Goal: Information Seeking & Learning: Find specific fact

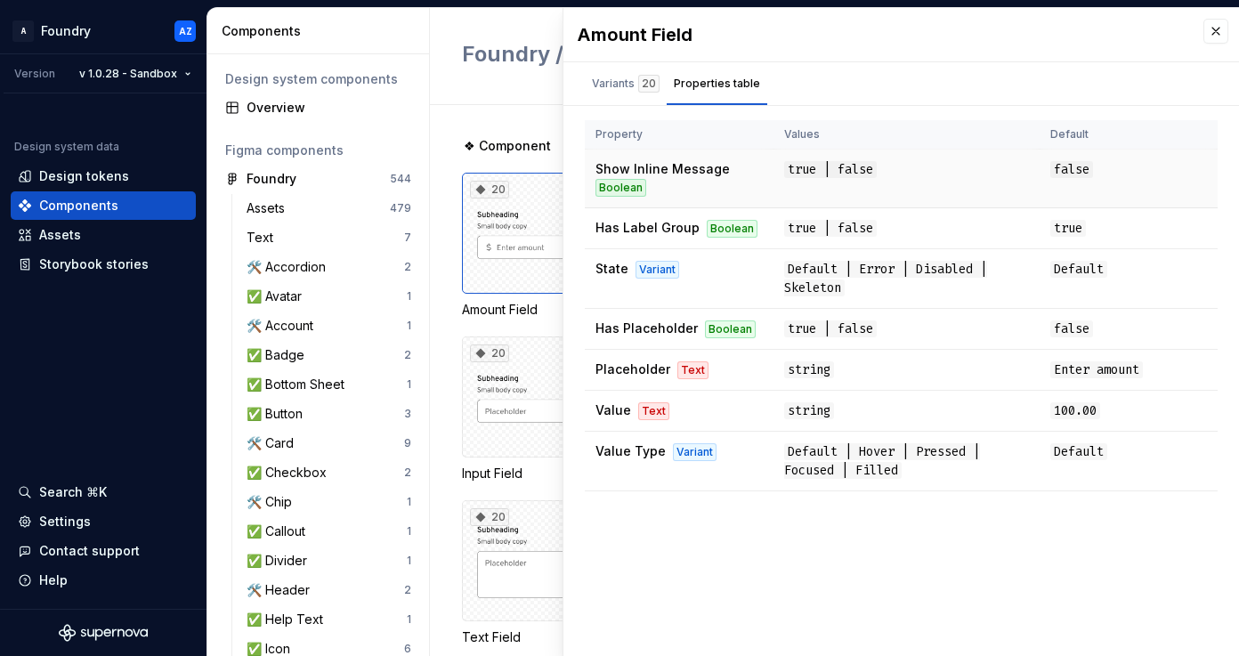
scroll to position [307, 0]
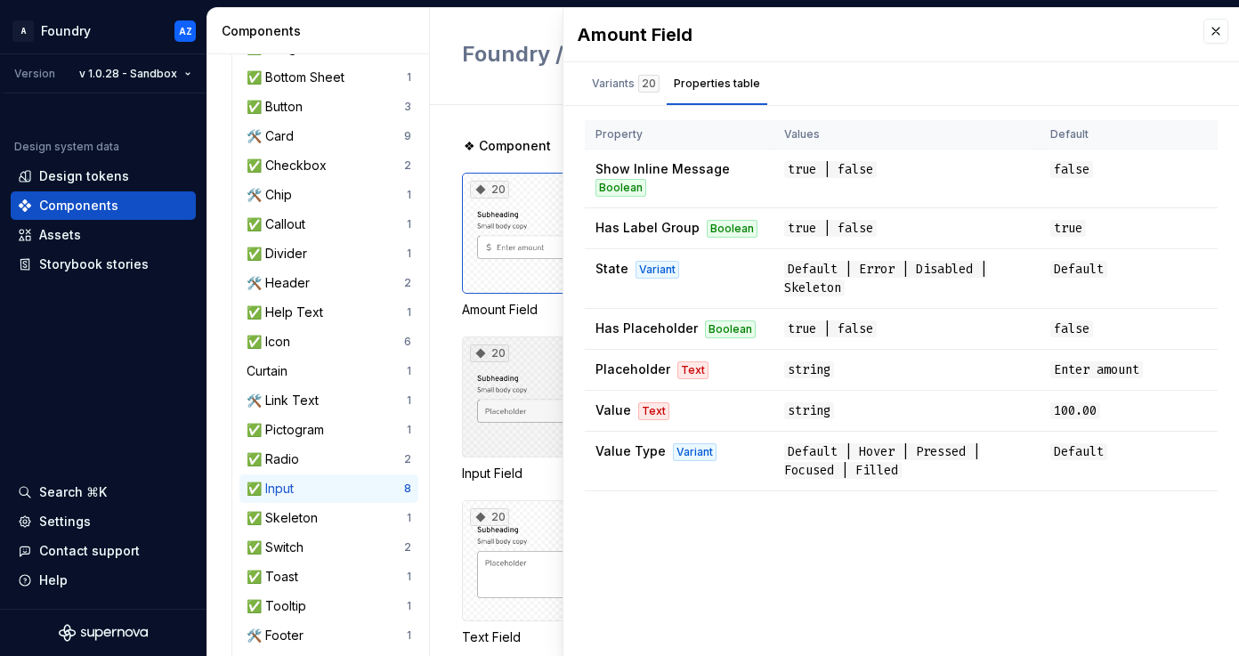
click at [518, 352] on div "20" at bounding box center [561, 396] width 198 height 121
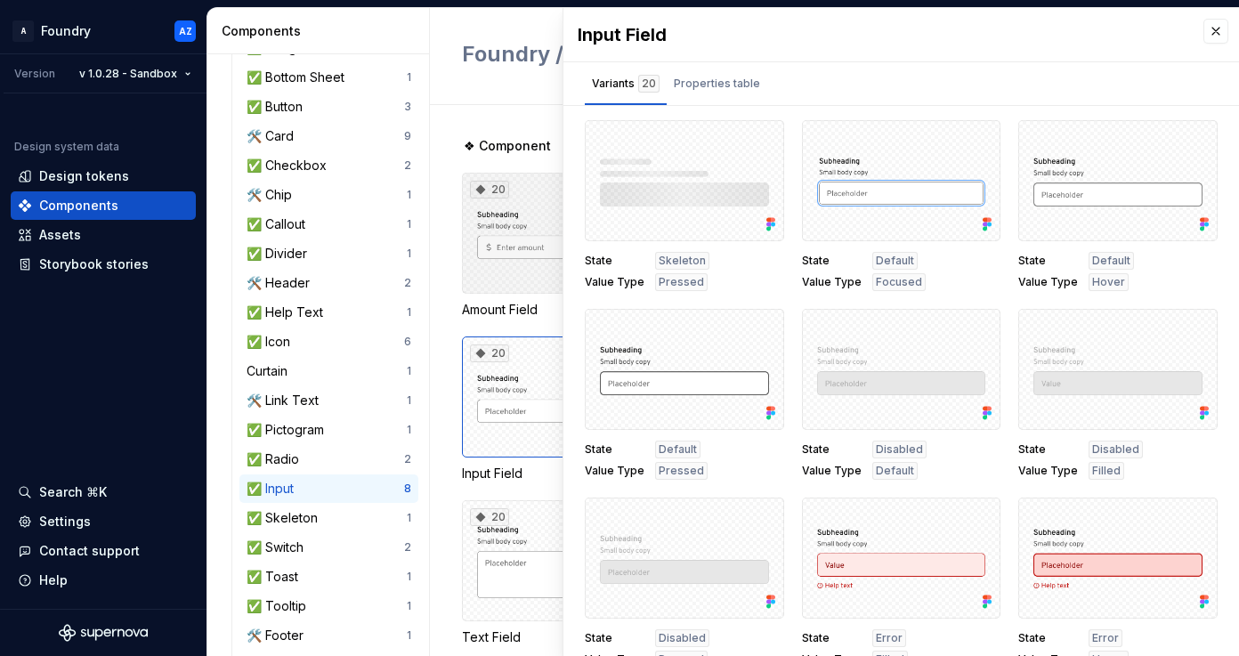
click at [522, 226] on div "20" at bounding box center [561, 233] width 198 height 121
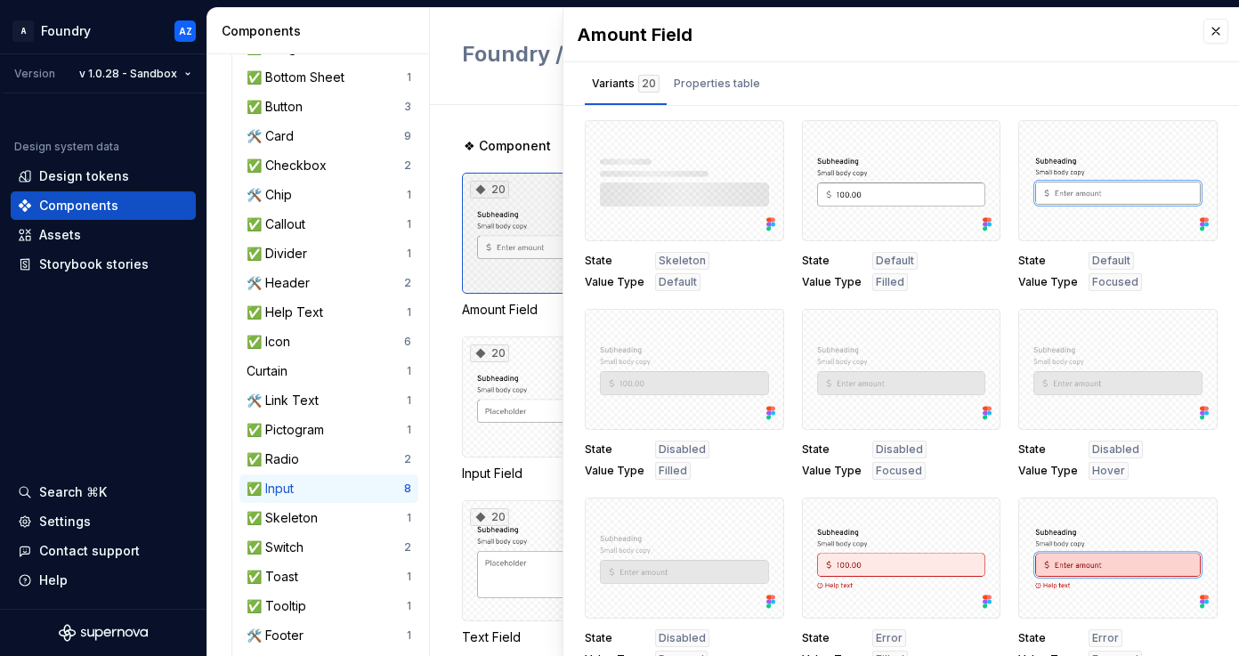
click at [530, 270] on div "20" at bounding box center [561, 233] width 198 height 121
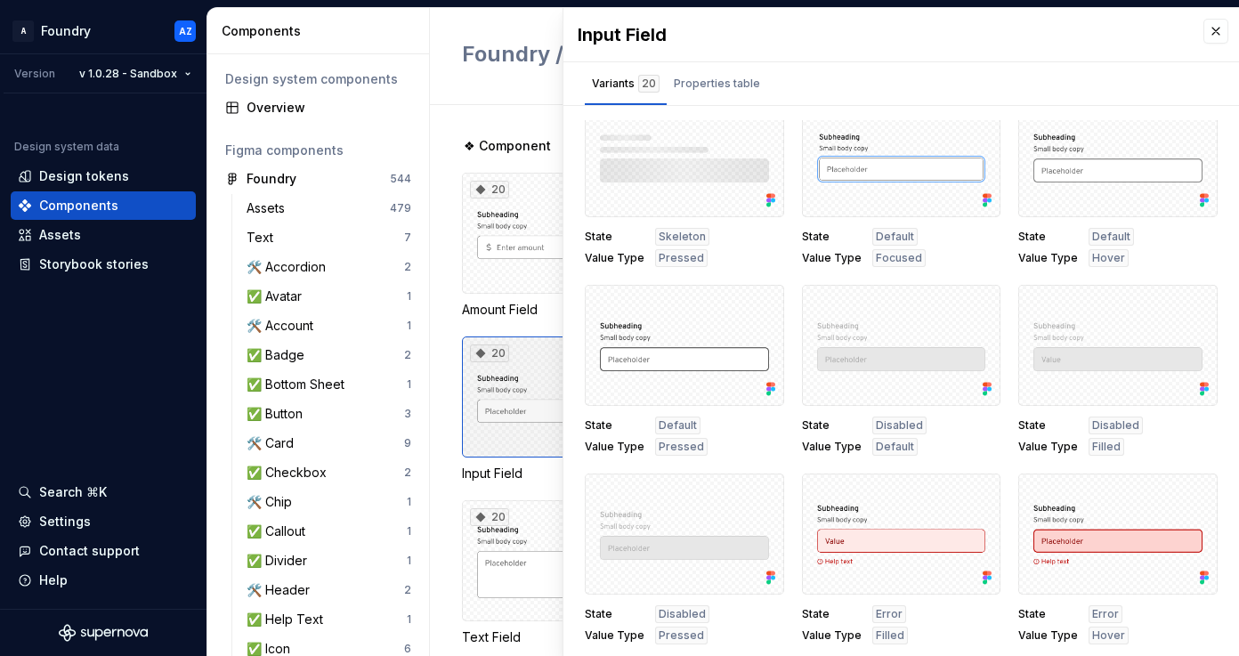
scroll to position [33, 0]
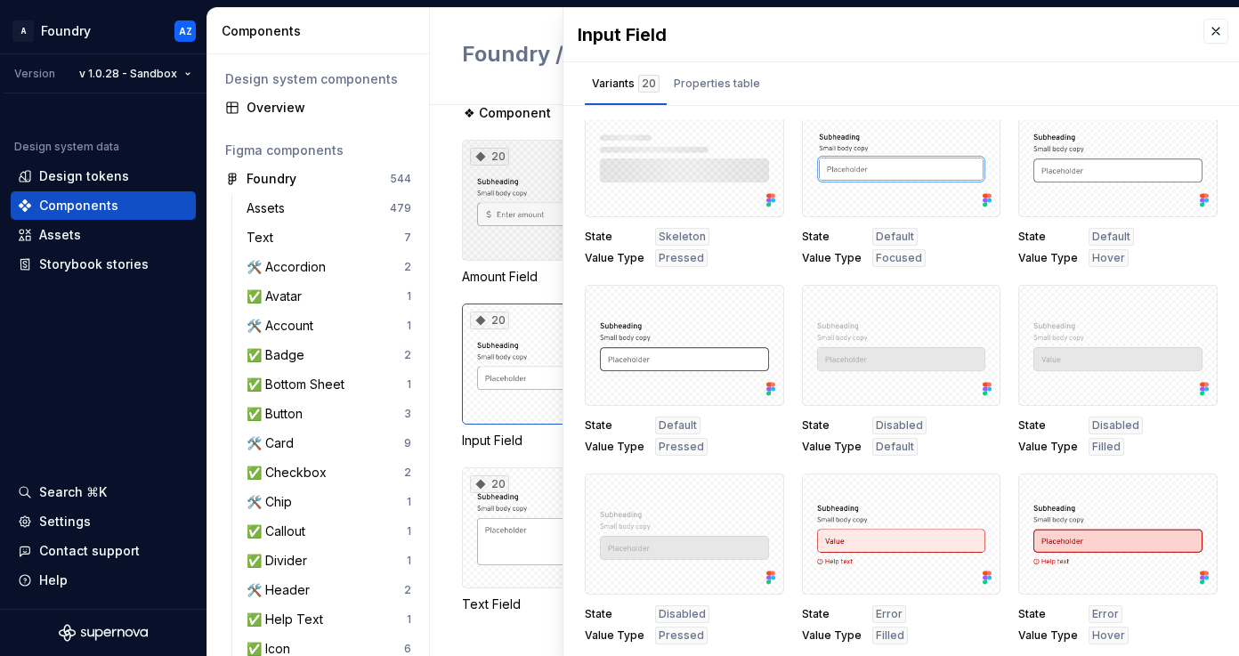
click at [502, 213] on div "20" at bounding box center [561, 200] width 198 height 121
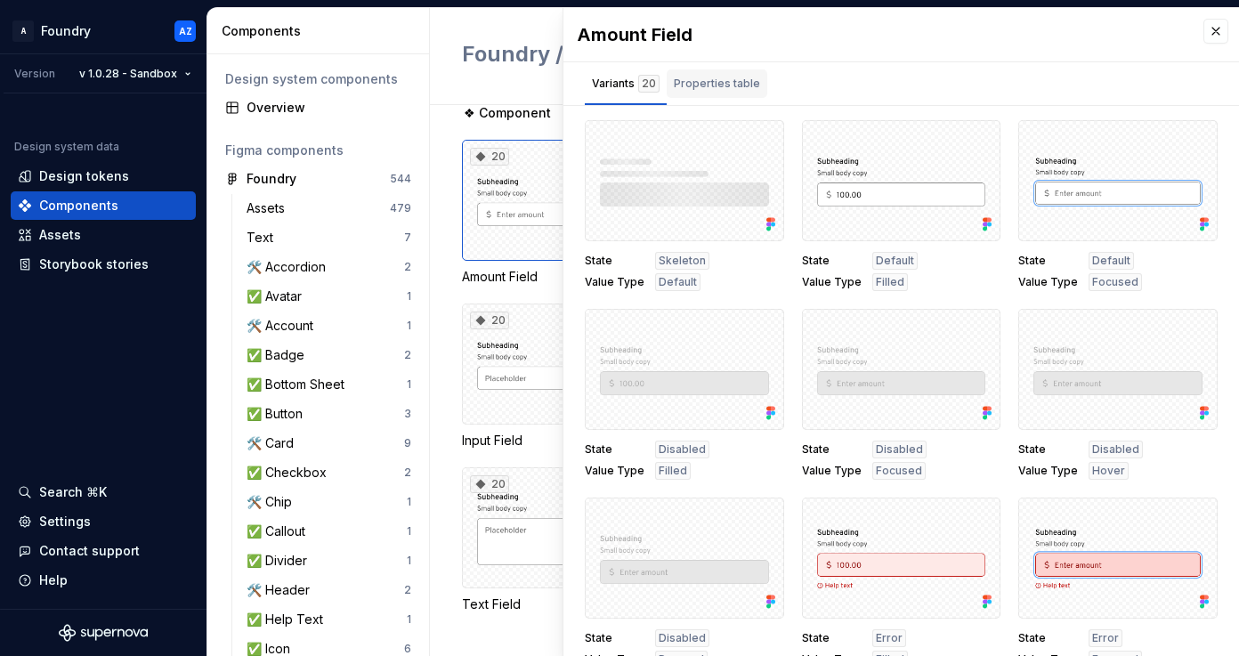
click at [708, 84] on div "Properties table" at bounding box center [717, 84] width 86 height 18
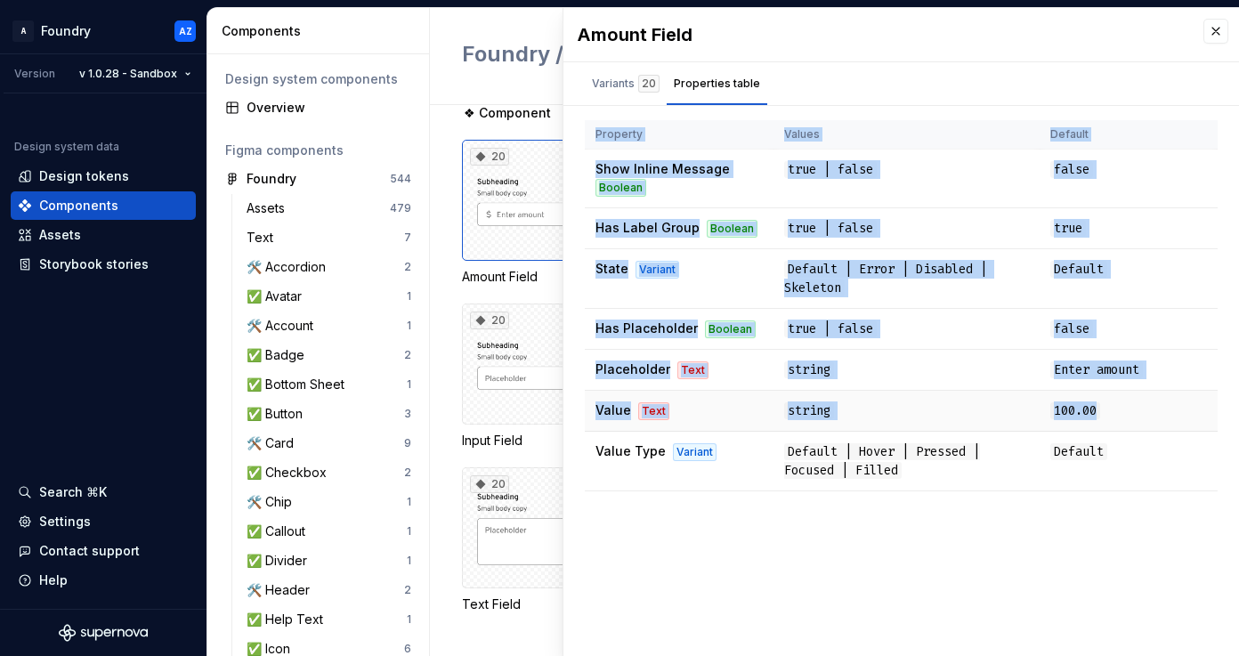
drag, startPoint x: 594, startPoint y: 133, endPoint x: 1112, endPoint y: 418, distance: 591.9
click at [1112, 418] on table "Property Values Default Show Inline Message Boolean true | false false Has Labe…" at bounding box center [901, 305] width 633 height 370
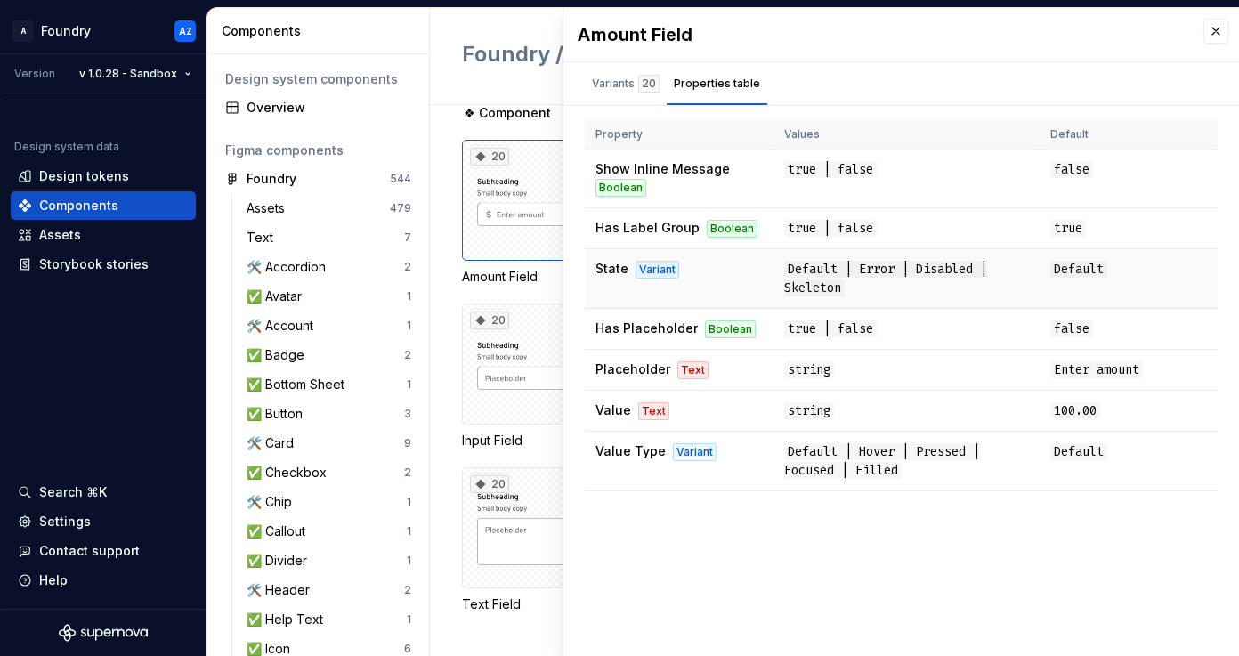
click at [668, 305] on td "State Variant" at bounding box center [679, 279] width 189 height 60
drag, startPoint x: 589, startPoint y: 366, endPoint x: 1029, endPoint y: 404, distance: 441.3
click at [1031, 404] on tbody "Show Inline Message Boolean true | false false Has Label Group Boolean true | f…" at bounding box center [901, 321] width 633 height 342
click at [1105, 406] on td "100.00" at bounding box center [1128, 411] width 178 height 41
drag, startPoint x: 1112, startPoint y: 410, endPoint x: 594, endPoint y: 411, distance: 518.0
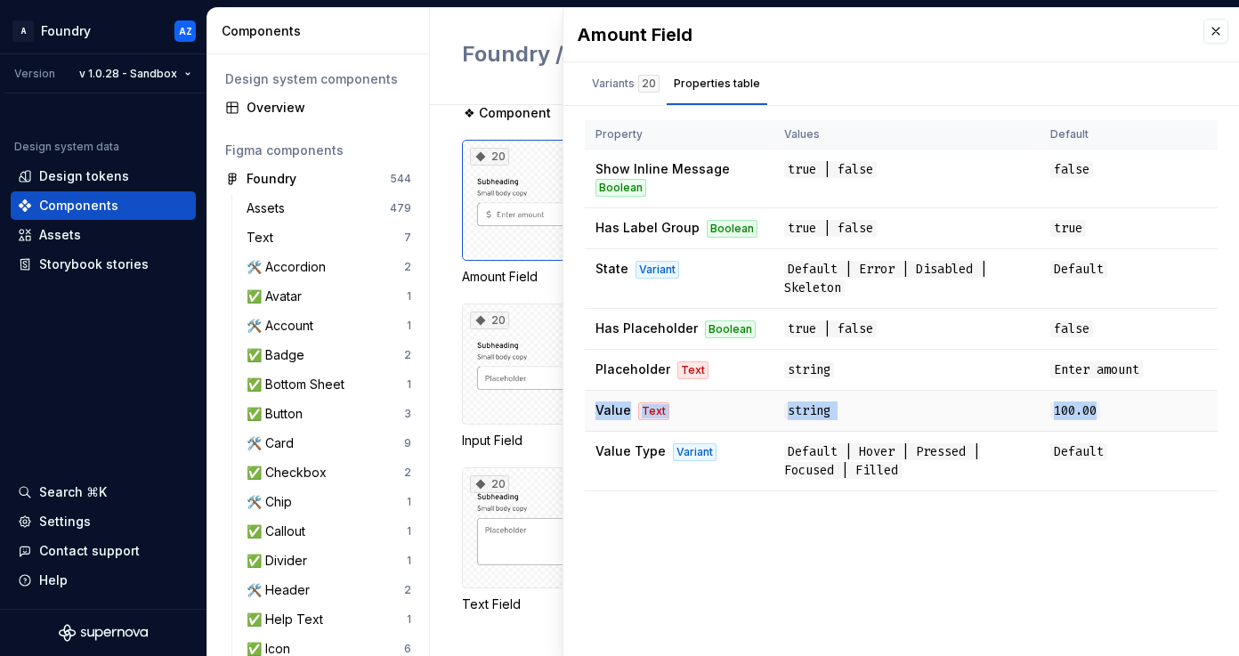
click at [594, 411] on tr "Value Text string 100.00" at bounding box center [901, 411] width 633 height 41
copy tr "Value Text string 100.00"
click at [502, 404] on div "20" at bounding box center [561, 363] width 198 height 121
click at [501, 408] on div "20" at bounding box center [561, 363] width 198 height 121
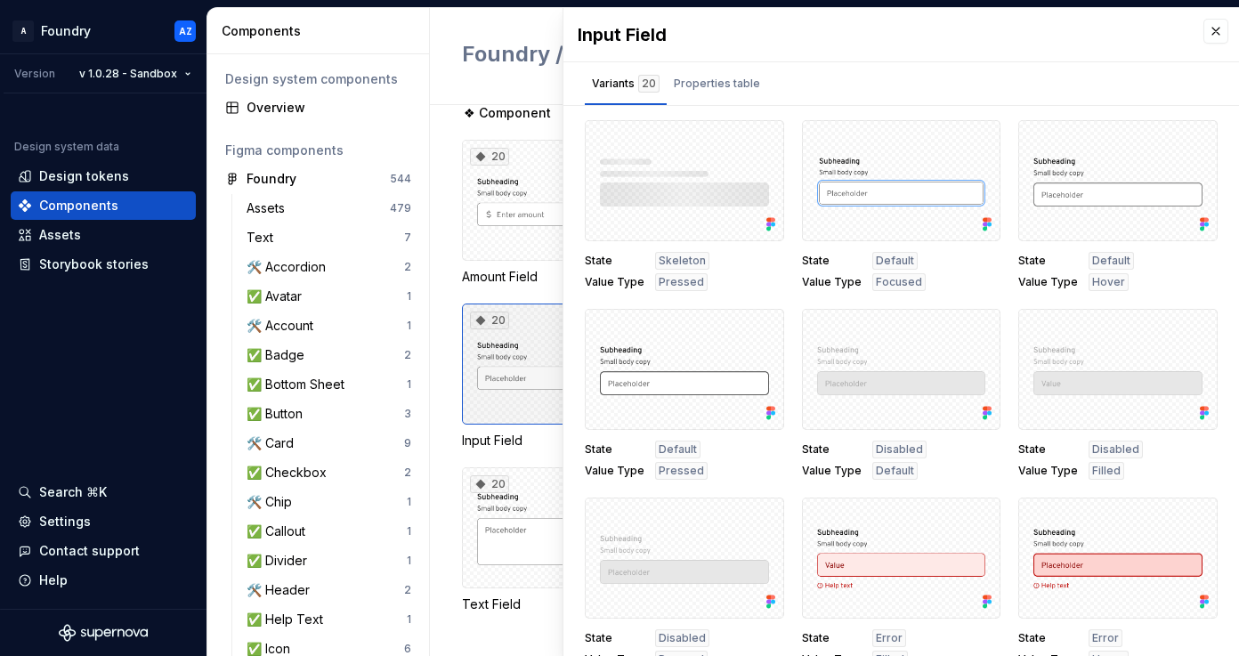
click at [526, 343] on div "20" at bounding box center [561, 363] width 198 height 121
click at [712, 77] on div "Properties table" at bounding box center [717, 84] width 86 height 18
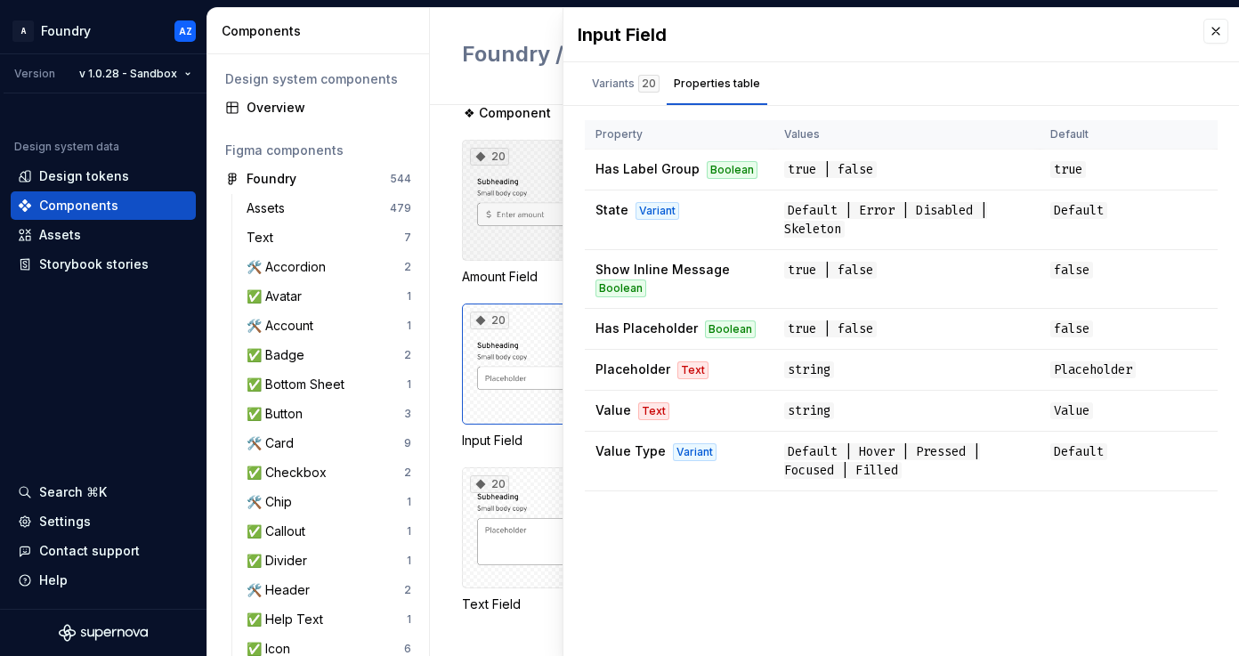
click at [526, 181] on div "20" at bounding box center [561, 200] width 198 height 121
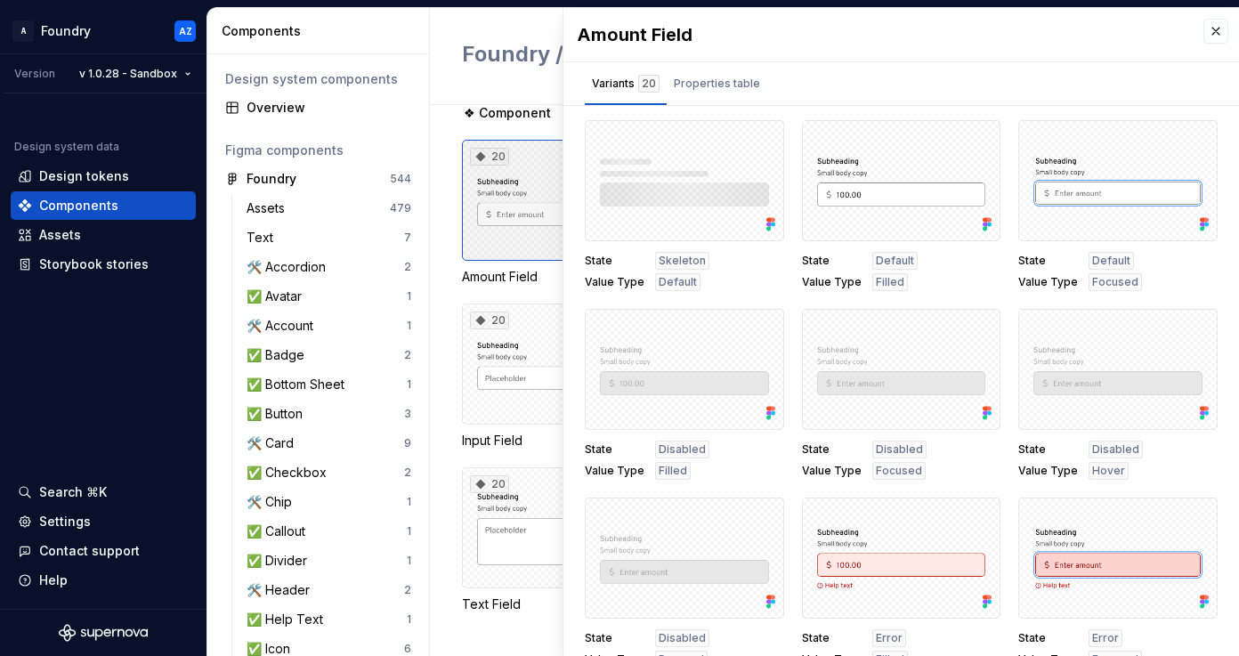
click at [522, 236] on div "20" at bounding box center [561, 200] width 198 height 121
click at [699, 82] on div "Properties table" at bounding box center [717, 84] width 86 height 18
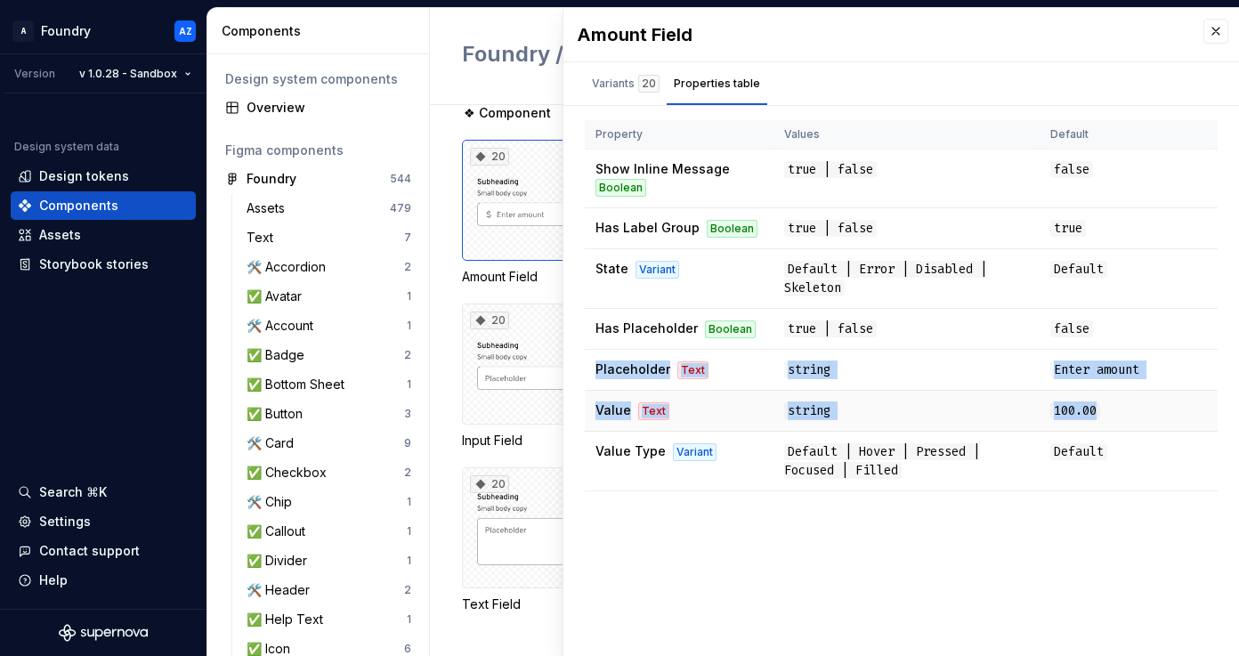
drag, startPoint x: 587, startPoint y: 366, endPoint x: 1141, endPoint y: 410, distance: 555.3
click at [1141, 410] on tbody "Show Inline Message Boolean true | false false Has Label Group Boolean true | f…" at bounding box center [901, 321] width 633 height 342
click at [1116, 412] on td "100.00" at bounding box center [1128, 411] width 178 height 41
drag, startPoint x: 1120, startPoint y: 411, endPoint x: 591, endPoint y: 411, distance: 529.5
click at [591, 411] on tr "Value Text string 100.00" at bounding box center [901, 411] width 633 height 41
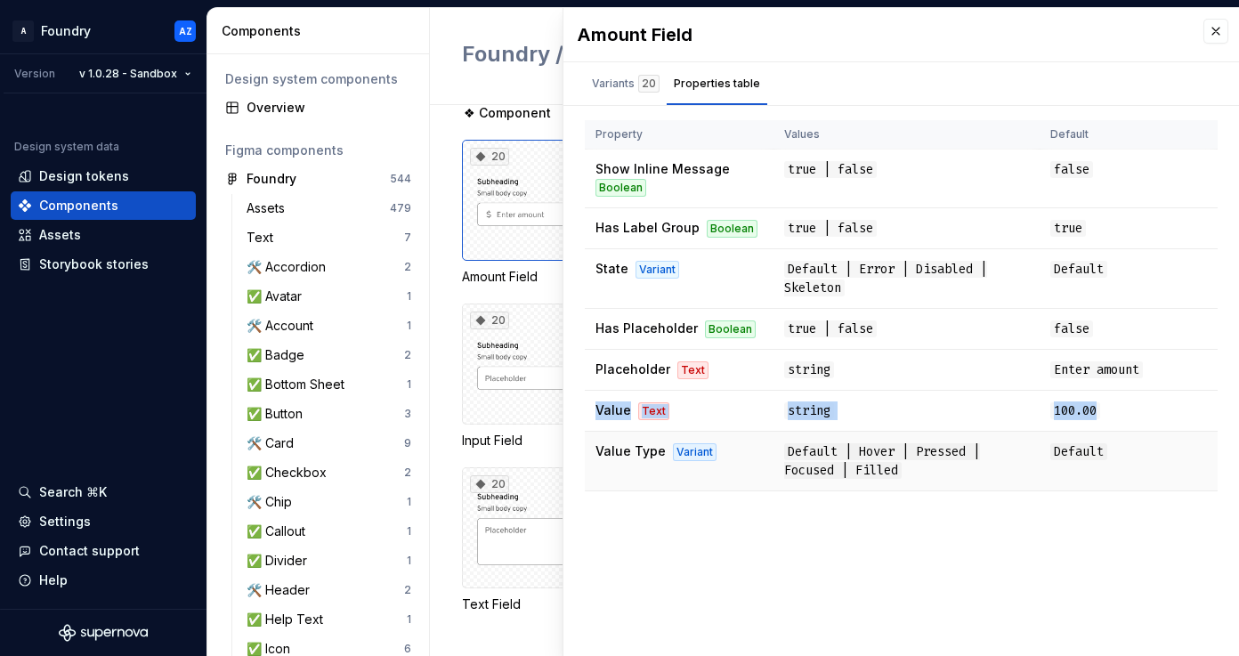
copy tr "Value Text string 100.00"
